Goal: Complete application form

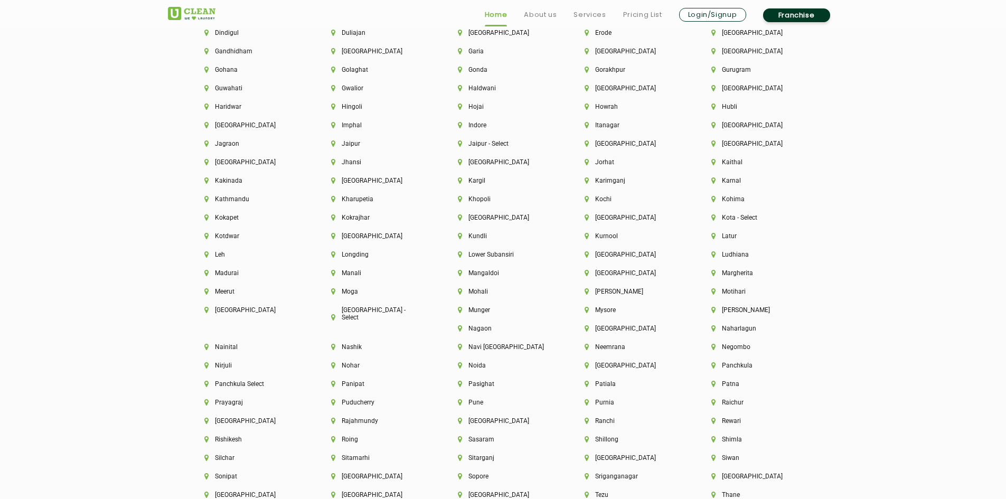
scroll to position [2642, 0]
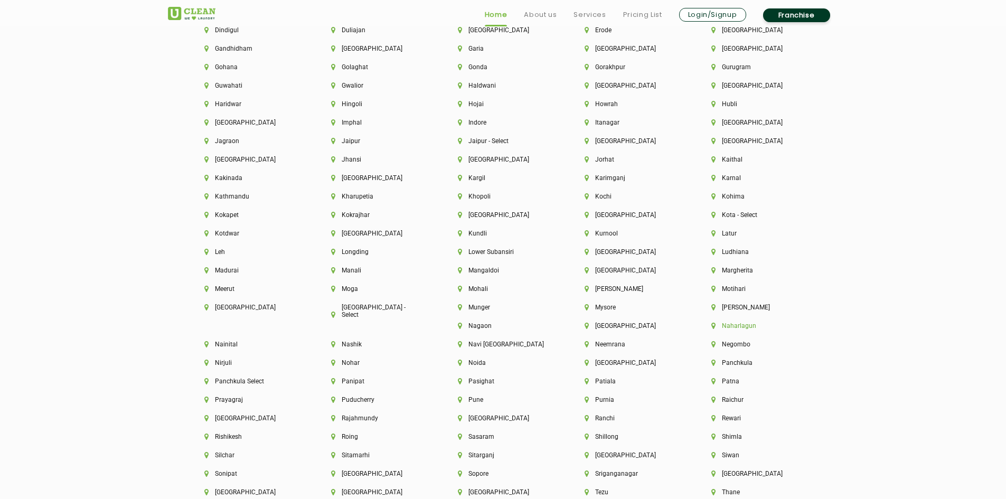
click at [712, 325] on li "Naharlagun" at bounding box center [757, 325] width 91 height 7
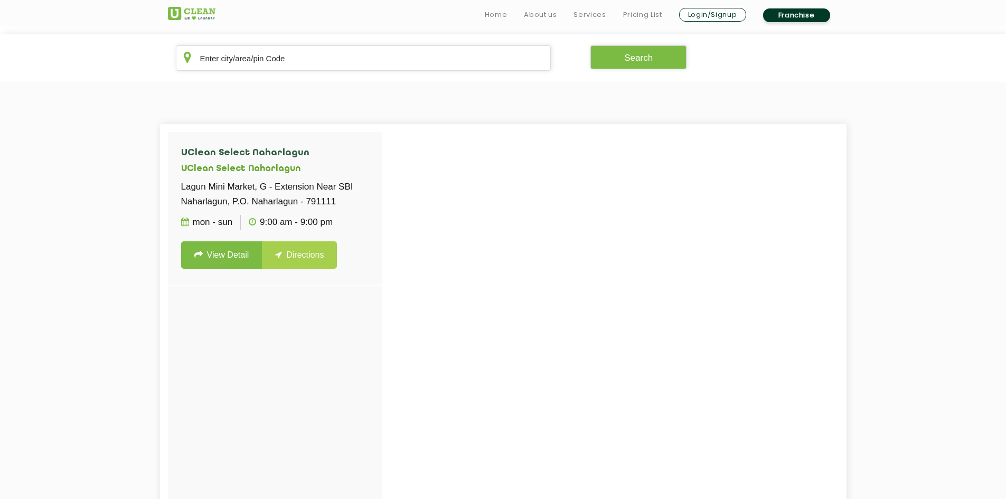
scroll to position [211, 0]
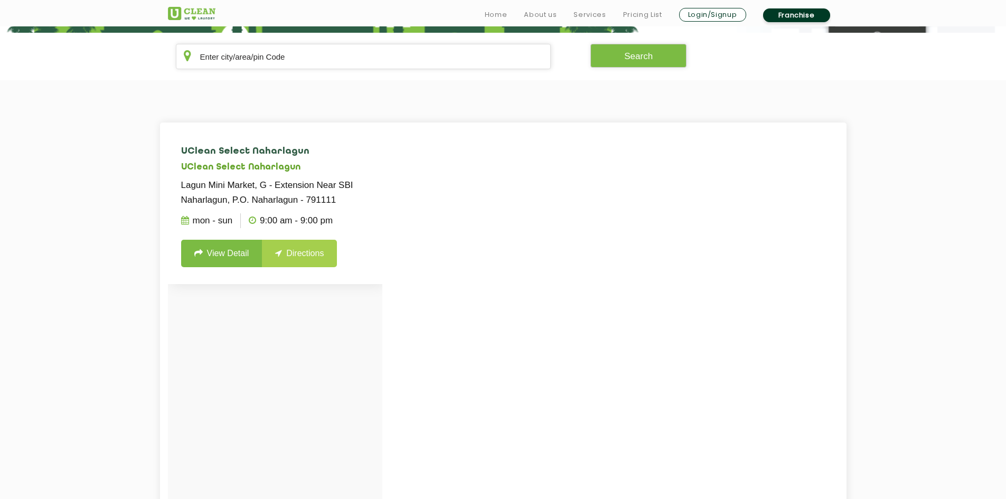
click at [223, 254] on link "View Detail" at bounding box center [221, 253] width 81 height 27
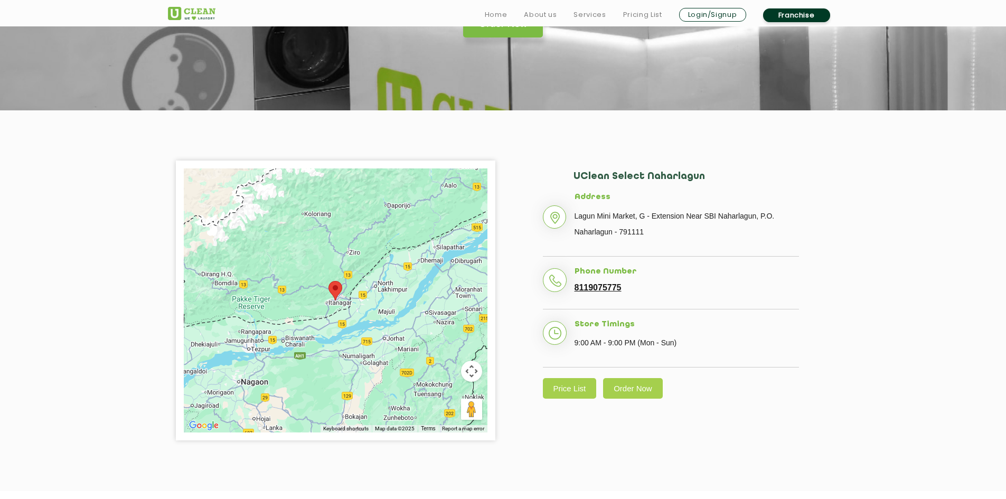
scroll to position [159, 0]
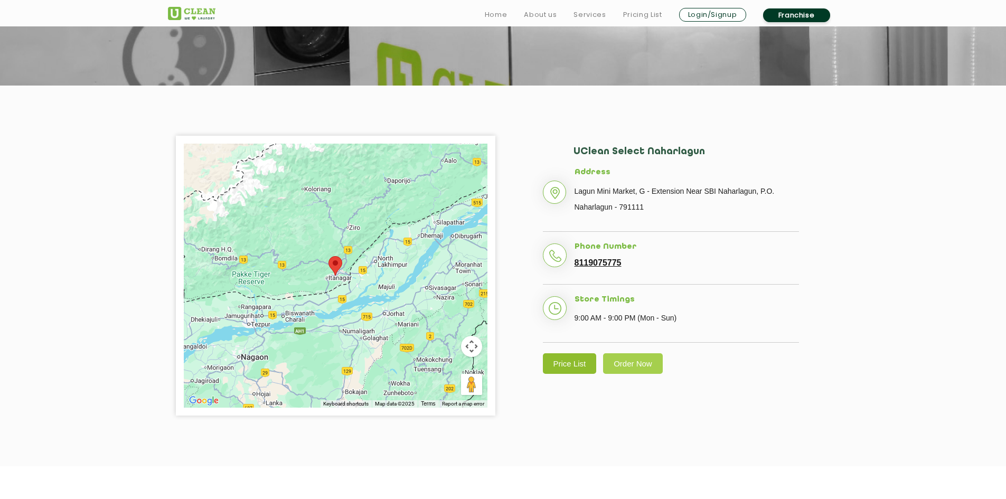
click at [582, 365] on link "Price List" at bounding box center [570, 363] width 54 height 21
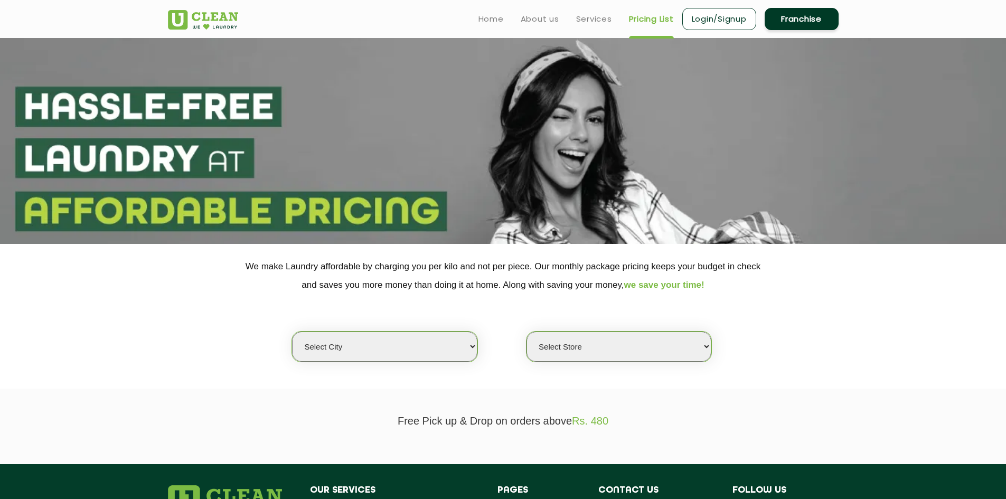
click at [799, 23] on link "Franchise" at bounding box center [802, 19] width 74 height 22
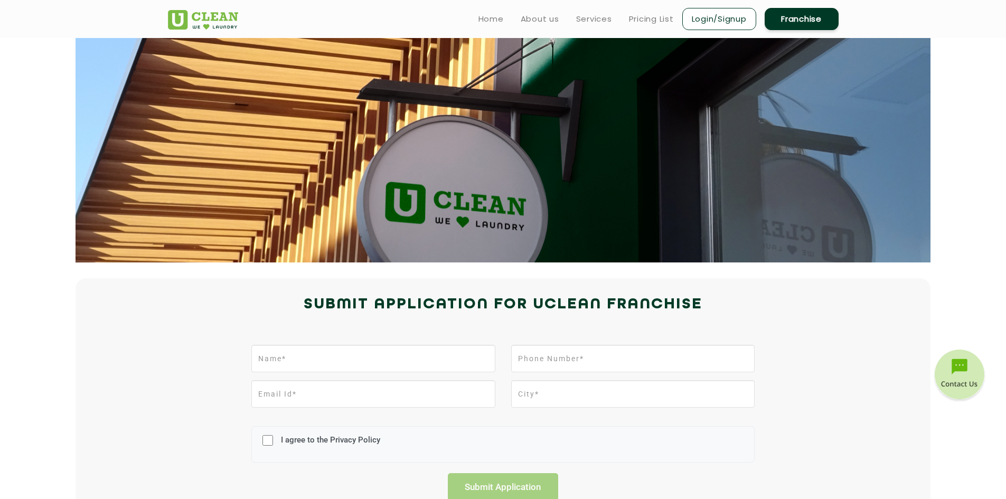
click at [779, 18] on link "Franchise" at bounding box center [802, 19] width 74 height 22
click at [788, 17] on link "Franchise" at bounding box center [802, 19] width 74 height 22
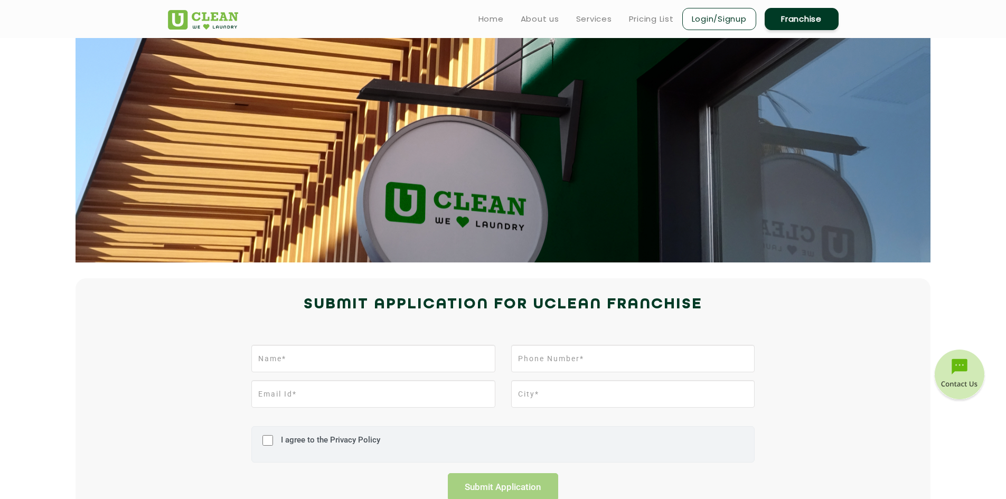
click at [745, 441] on div "I agree to the Privacy Policy" at bounding box center [503, 444] width 504 height 36
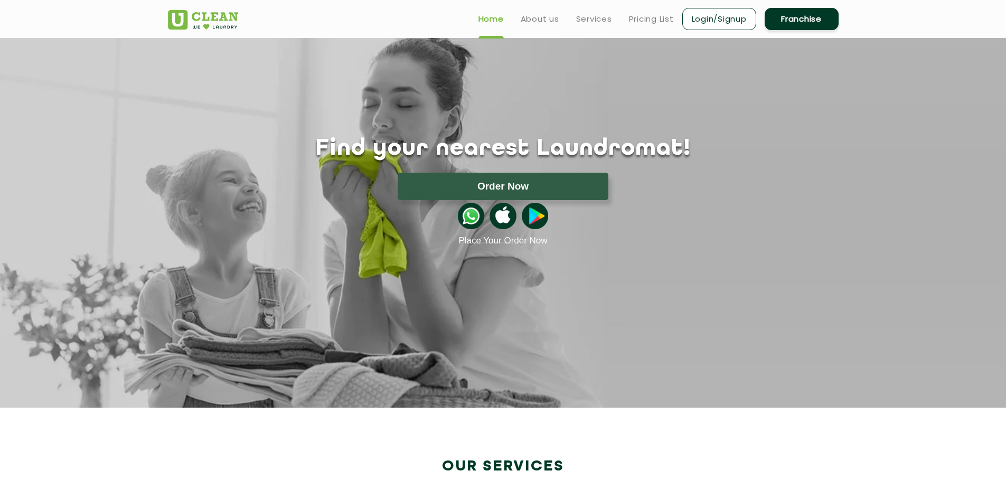
click at [798, 14] on link "Franchise" at bounding box center [802, 19] width 74 height 22
